Goal: Find specific page/section: Locate a particular part of the current website

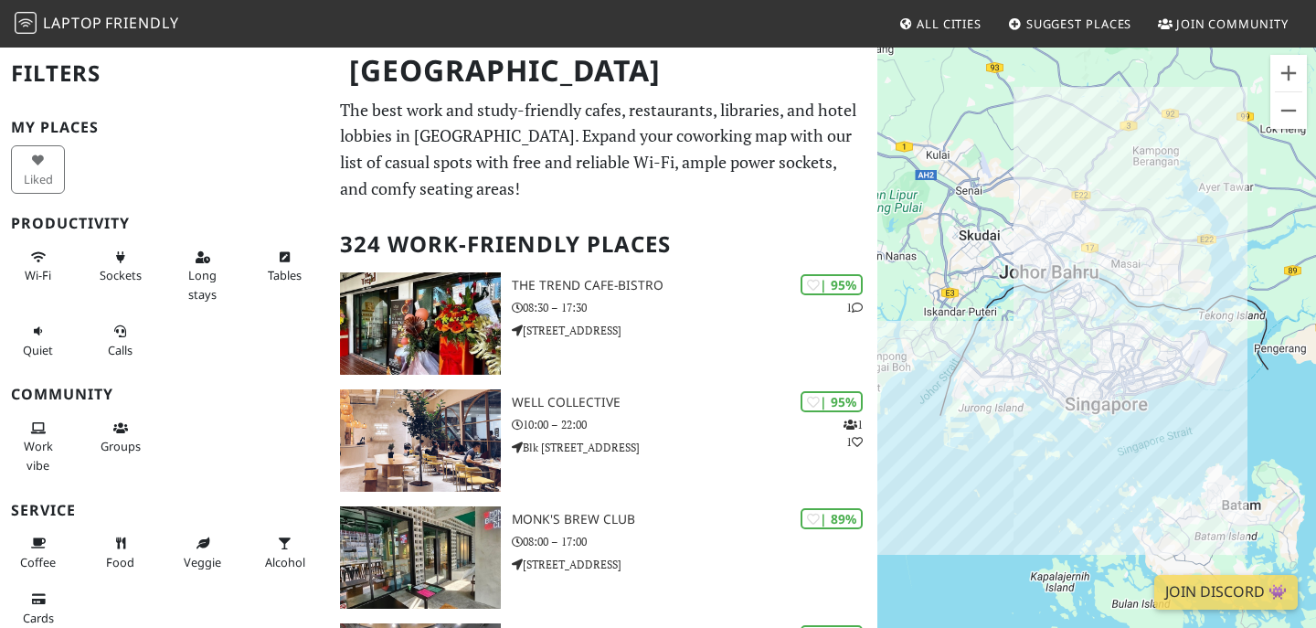
scroll to position [54, 0]
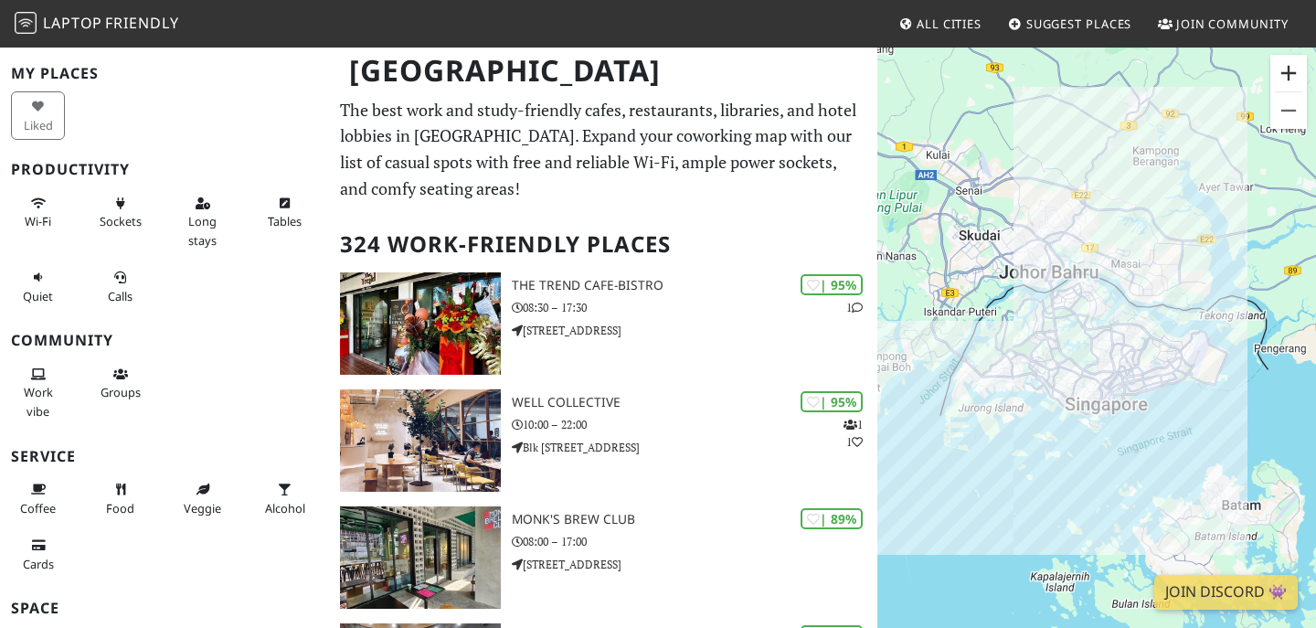
click at [1280, 80] on button "Zoom in" at bounding box center [1289, 73] width 37 height 37
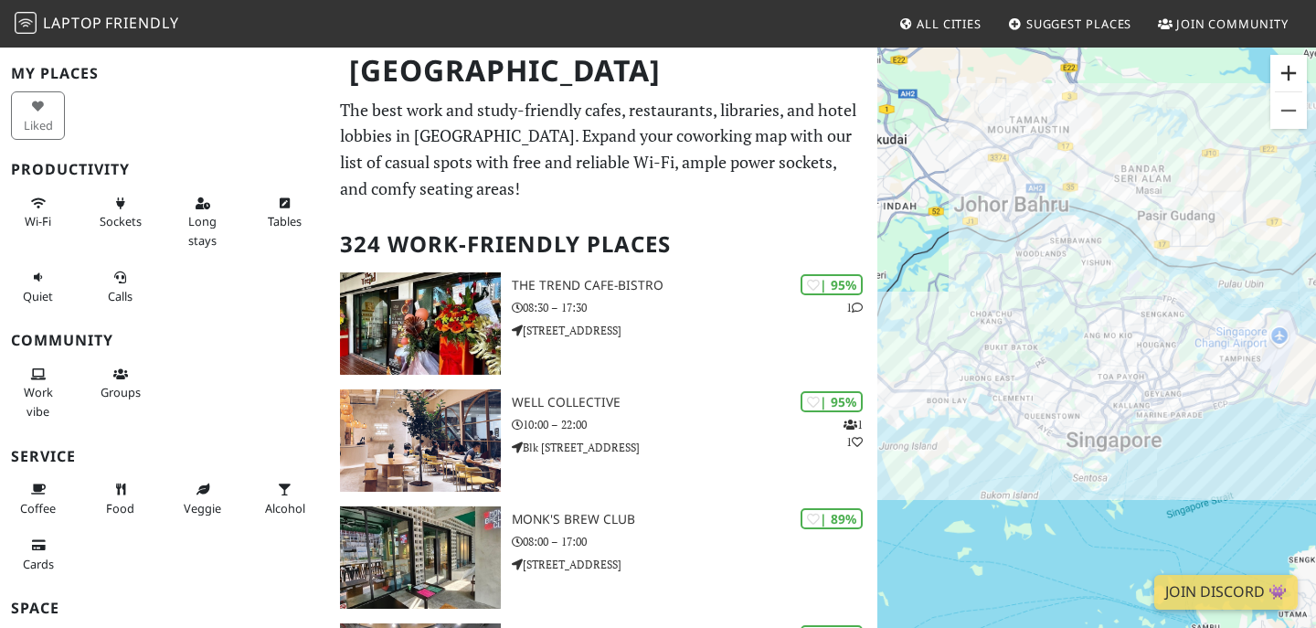
click at [1280, 80] on button "Zoom in" at bounding box center [1289, 73] width 37 height 37
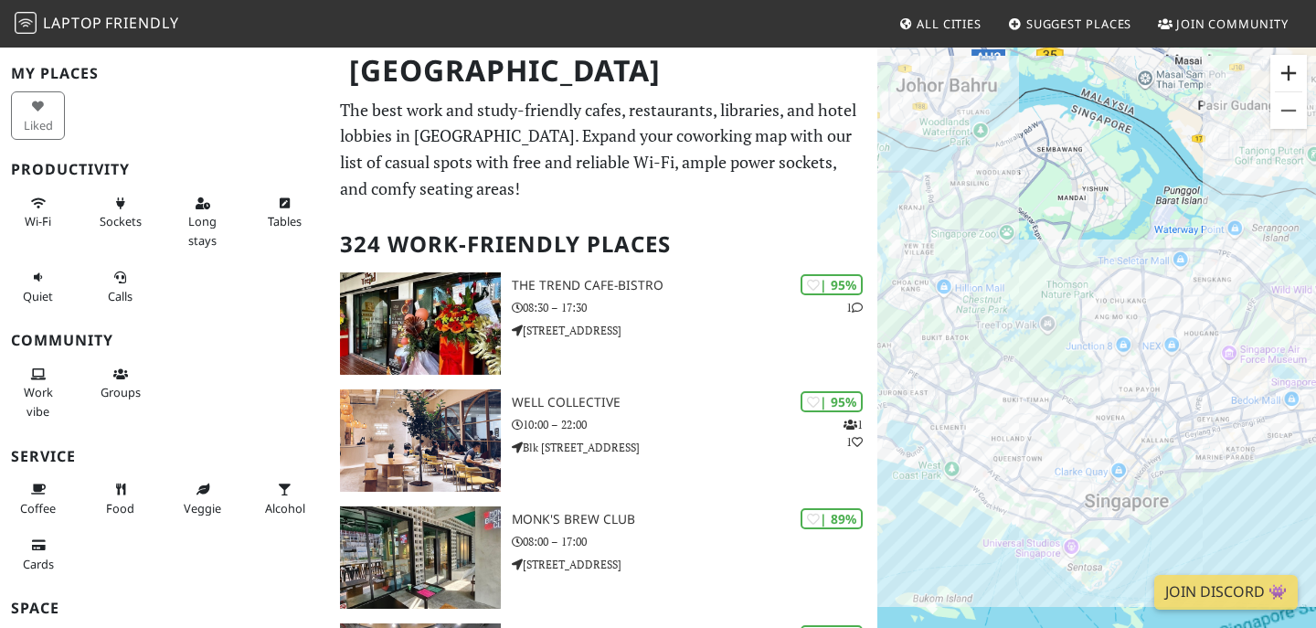
click at [1280, 80] on button "Zoom in" at bounding box center [1289, 73] width 37 height 37
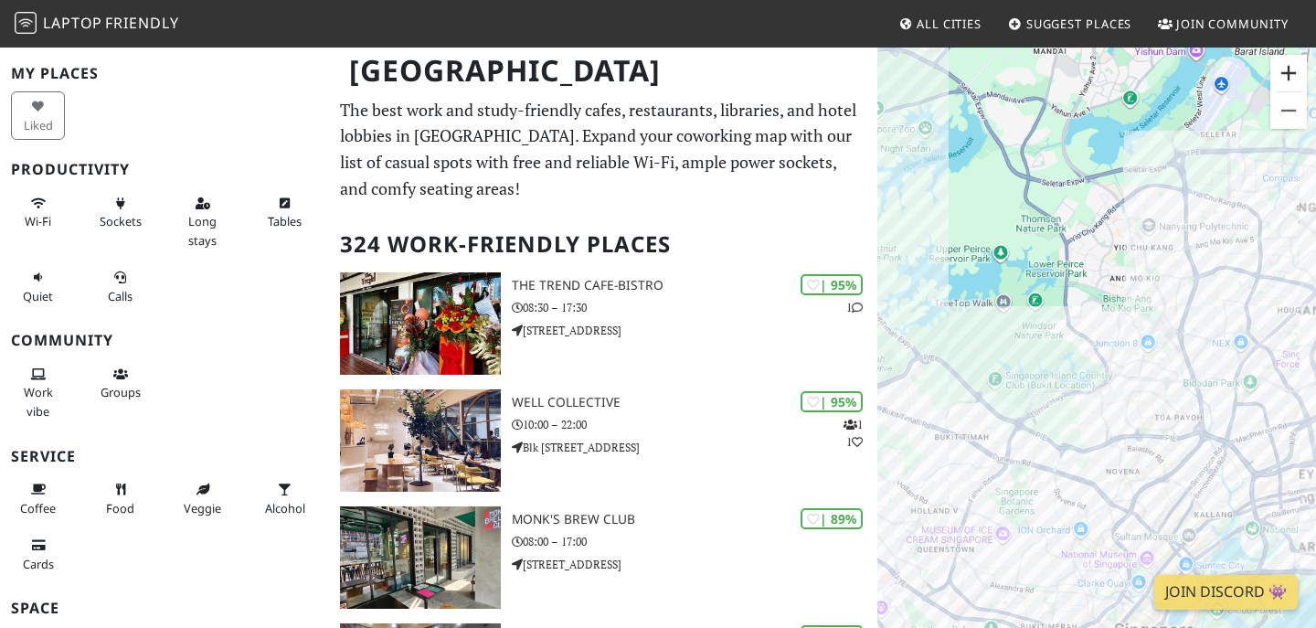
click at [1280, 80] on button "Zoom in" at bounding box center [1289, 73] width 37 height 37
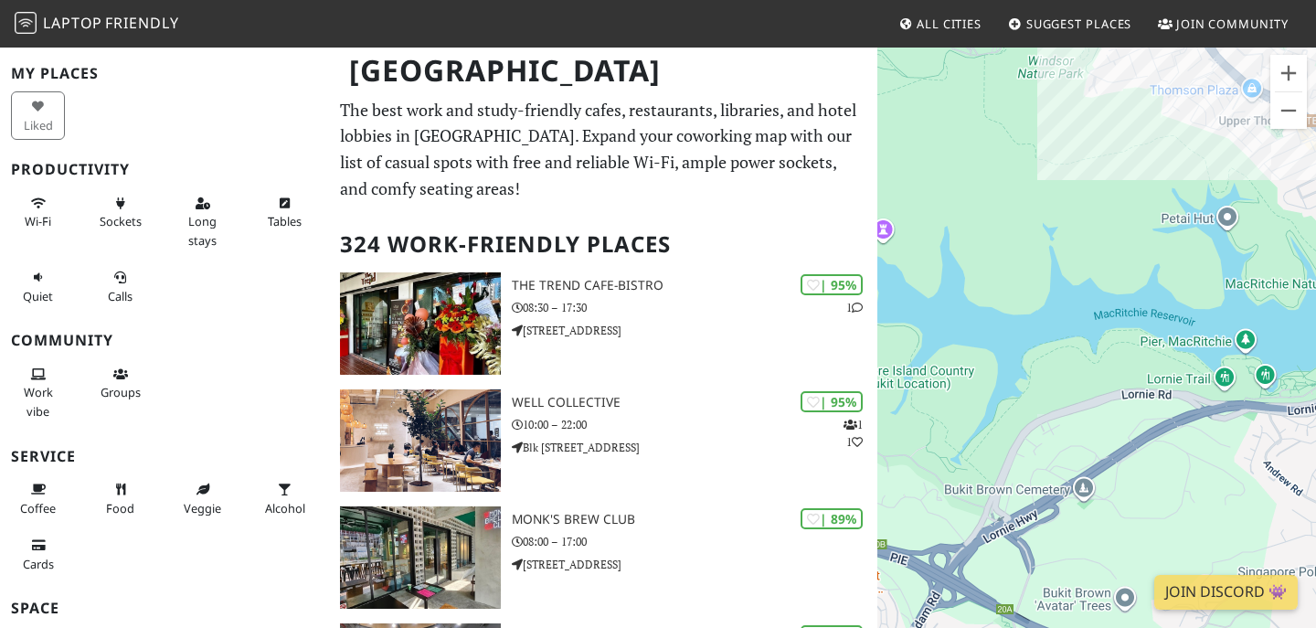
drag, startPoint x: 982, startPoint y: 391, endPoint x: 1260, endPoint y: 255, distance: 309.5
click at [1260, 255] on div at bounding box center [1097, 360] width 439 height 628
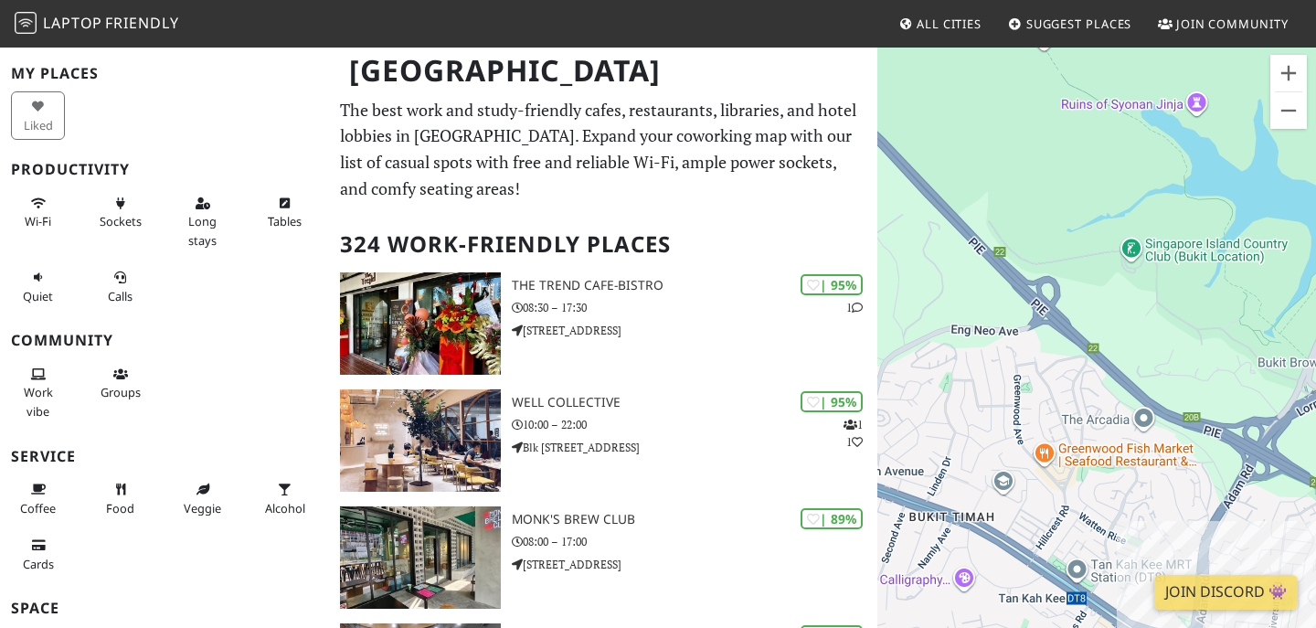
drag, startPoint x: 1054, startPoint y: 395, endPoint x: 1315, endPoint y: 289, distance: 282.1
click at [1315, 289] on div at bounding box center [1097, 360] width 439 height 628
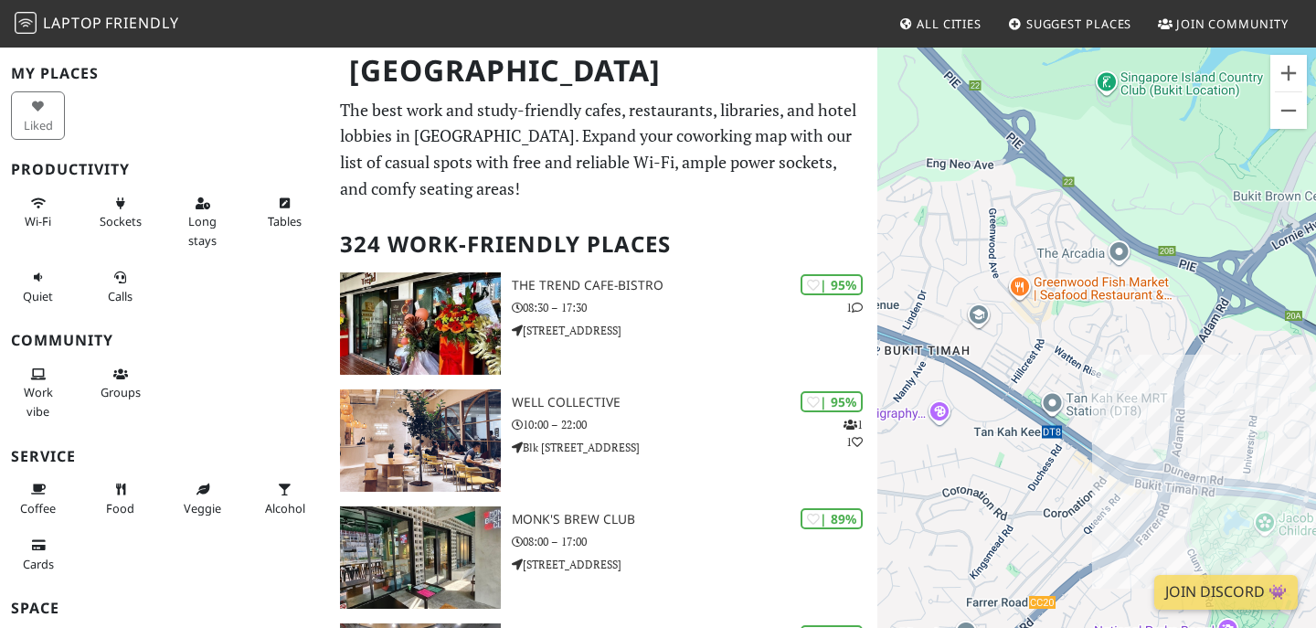
drag, startPoint x: 1167, startPoint y: 394, endPoint x: 1139, endPoint y: 226, distance: 170.6
click at [1139, 226] on div at bounding box center [1097, 360] width 439 height 628
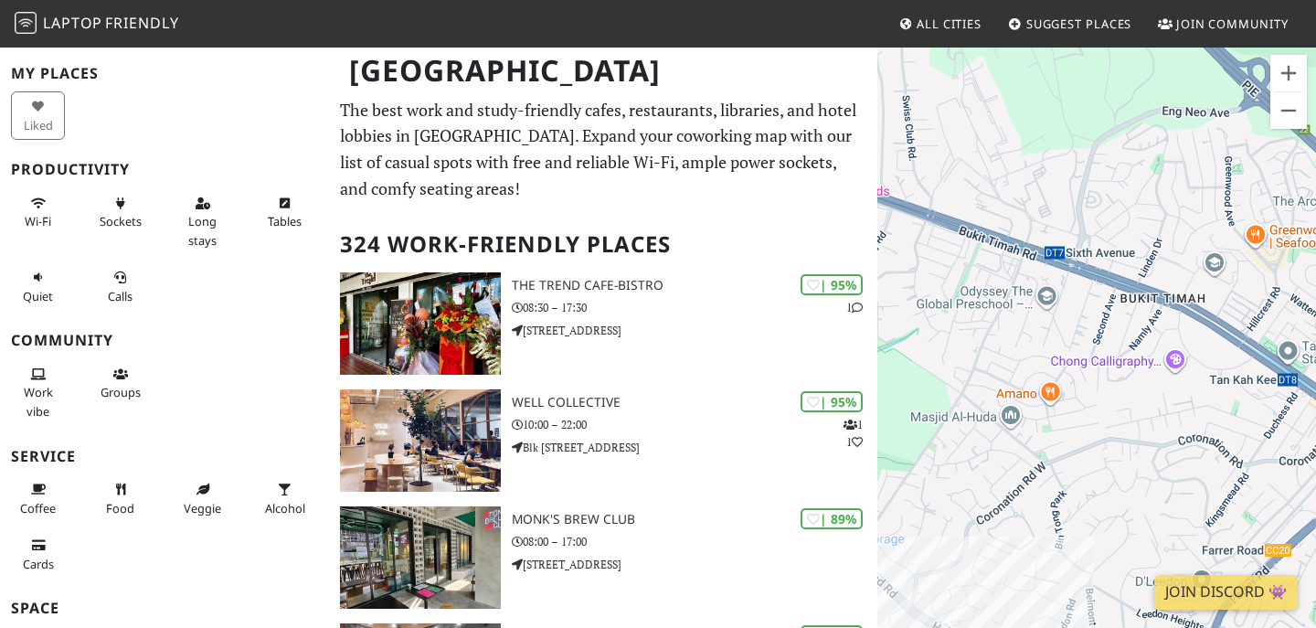
drag, startPoint x: 1070, startPoint y: 439, endPoint x: 1315, endPoint y: 389, distance: 249.9
click at [1315, 389] on div at bounding box center [1097, 360] width 439 height 628
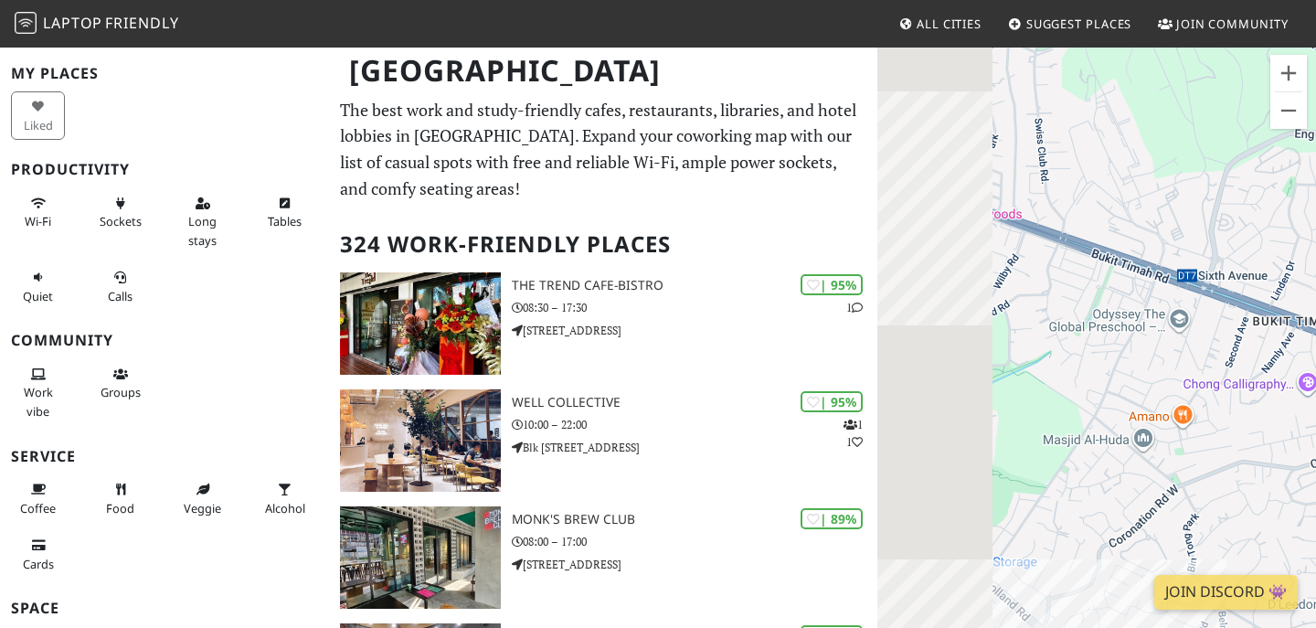
drag, startPoint x: 1066, startPoint y: 290, endPoint x: 1315, endPoint y: 340, distance: 254.6
click at [1315, 340] on div at bounding box center [1097, 360] width 439 height 628
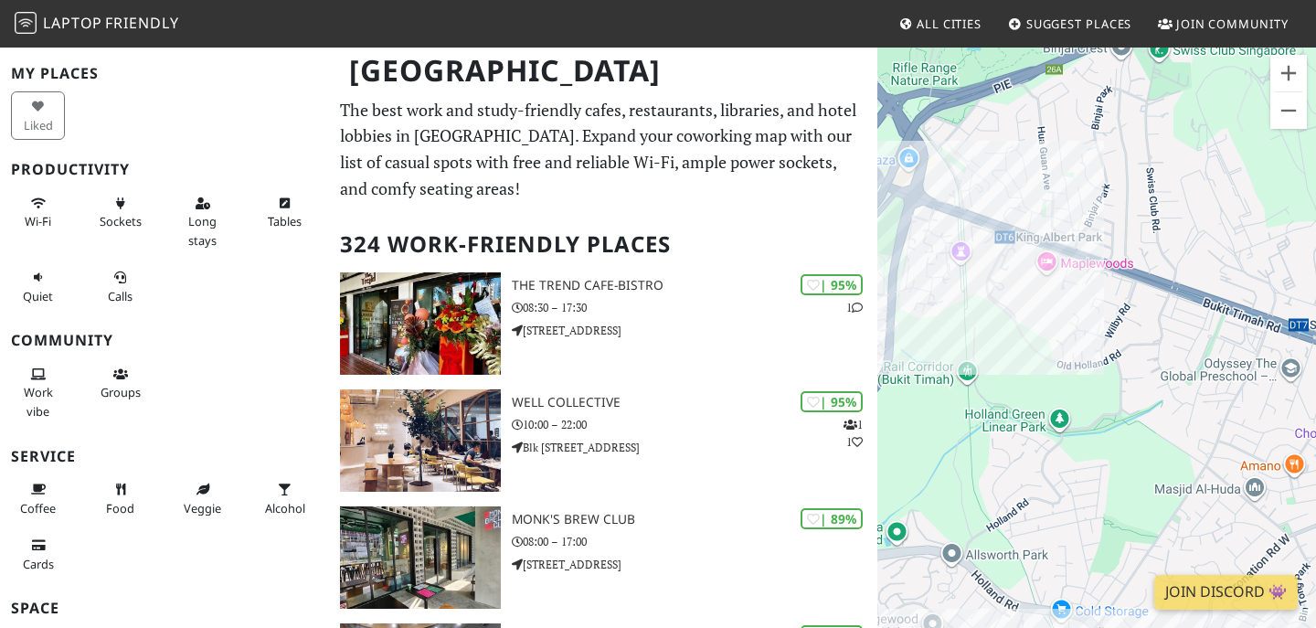
drag, startPoint x: 1017, startPoint y: 278, endPoint x: 1185, endPoint y: 363, distance: 188.5
click at [1185, 363] on div at bounding box center [1097, 360] width 439 height 628
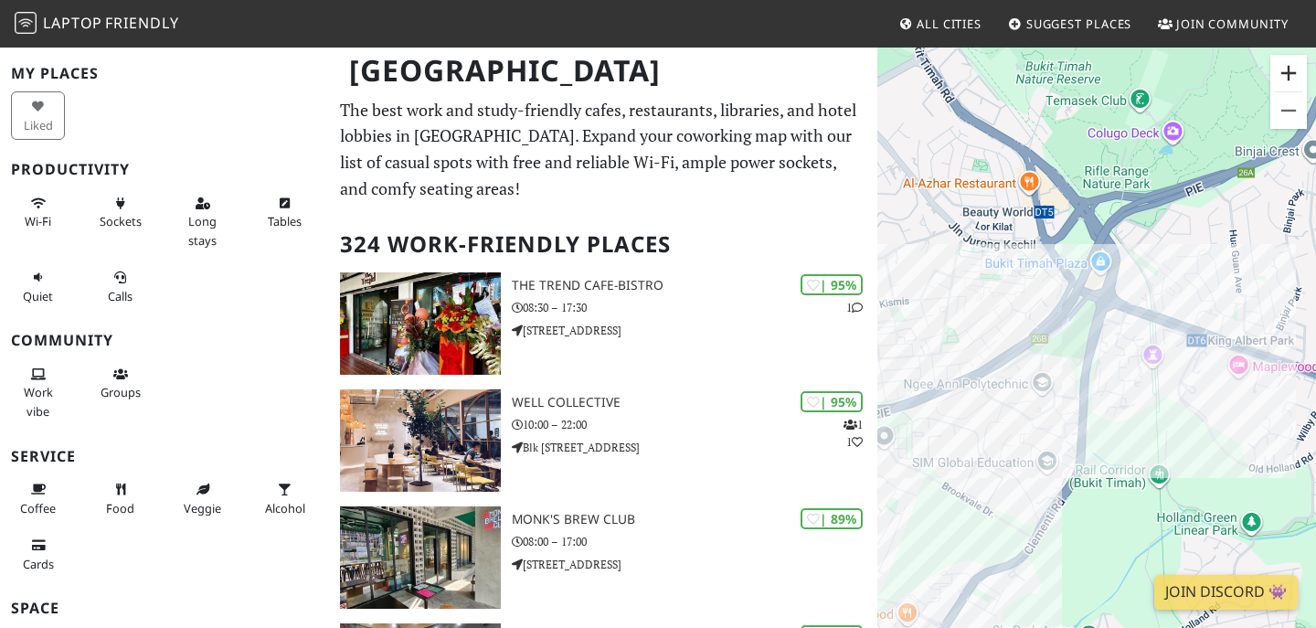
click at [1286, 78] on button "Zoom in" at bounding box center [1289, 73] width 37 height 37
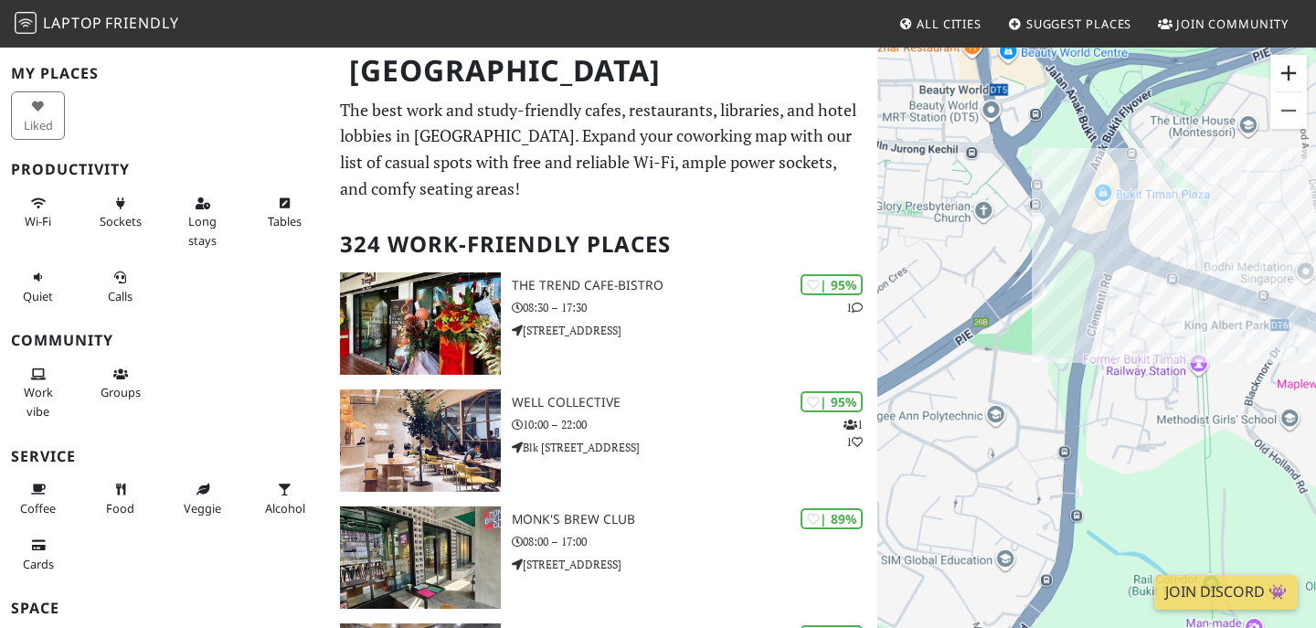
click at [1286, 78] on button "Zoom in" at bounding box center [1289, 73] width 37 height 37
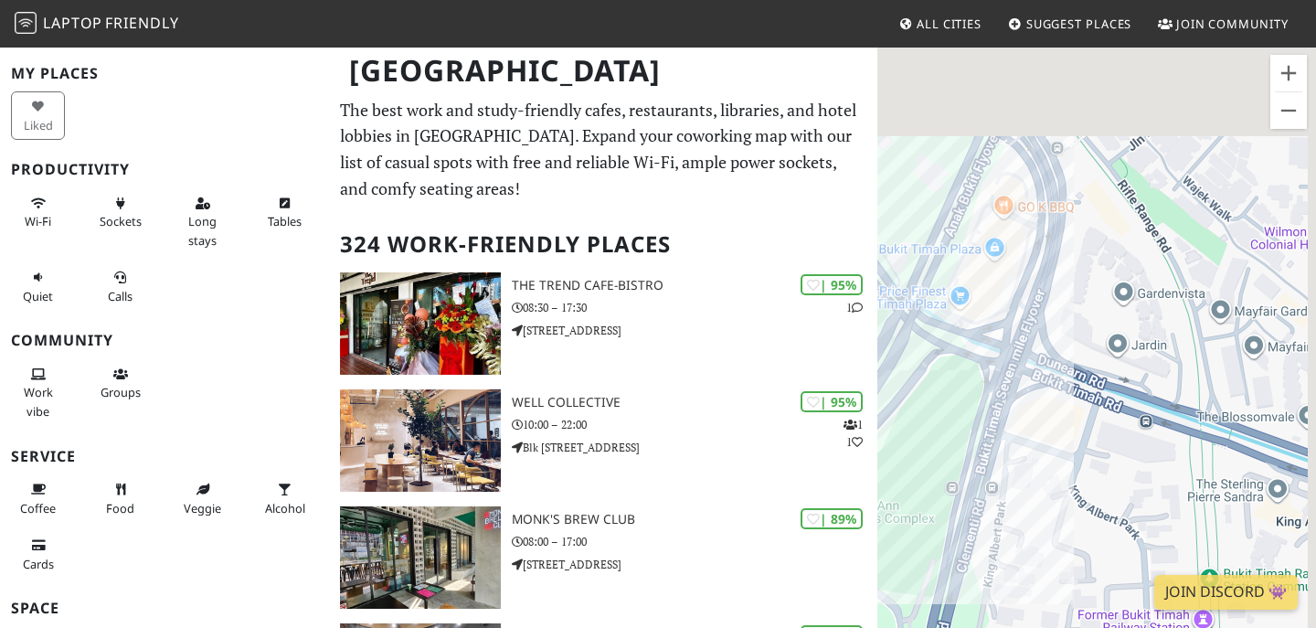
drag, startPoint x: 1198, startPoint y: 236, endPoint x: 1062, endPoint y: 521, distance: 316.1
click at [1062, 522] on div at bounding box center [1097, 360] width 439 height 628
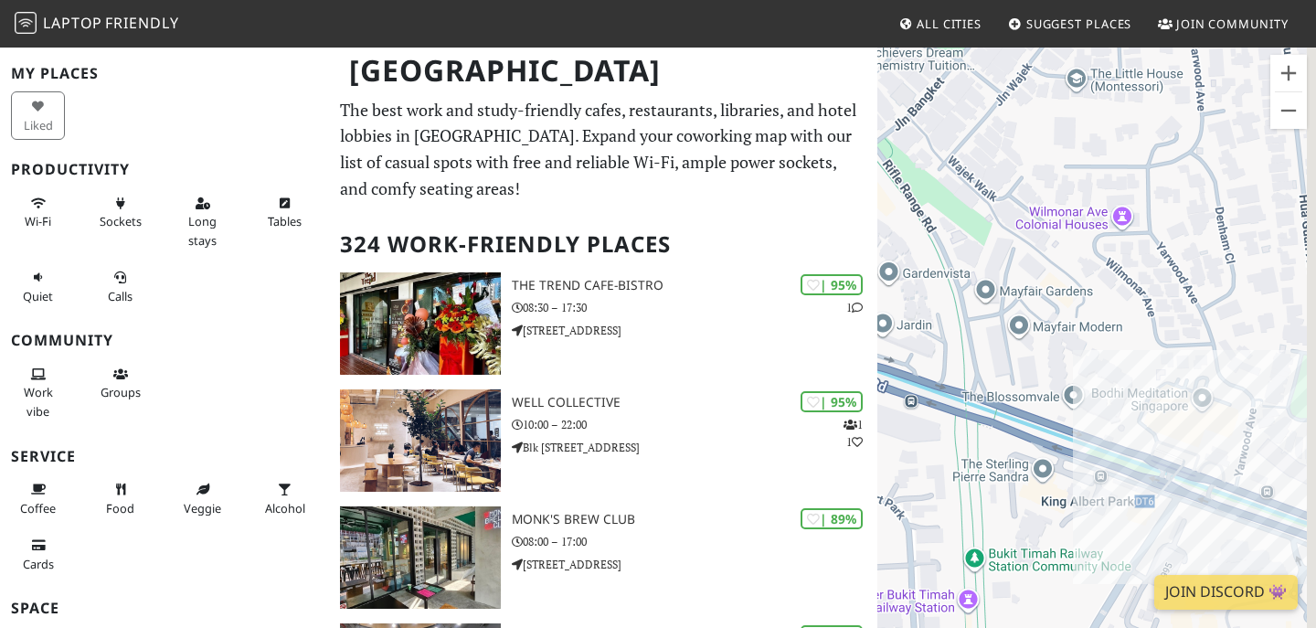
drag, startPoint x: 1202, startPoint y: 448, endPoint x: 913, endPoint y: 383, distance: 296.1
click at [914, 383] on div at bounding box center [1097, 360] width 439 height 628
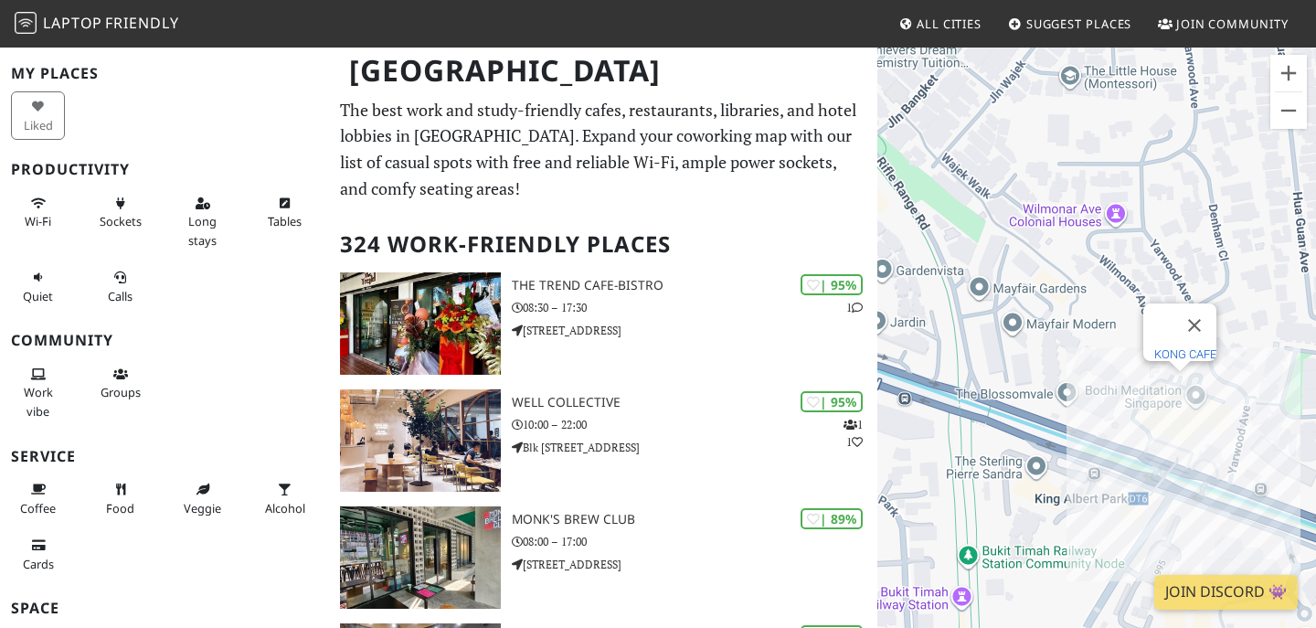
click at [1179, 349] on link "KONG CAFE" at bounding box center [1186, 354] width 62 height 14
